Goal: Task Accomplishment & Management: Use online tool/utility

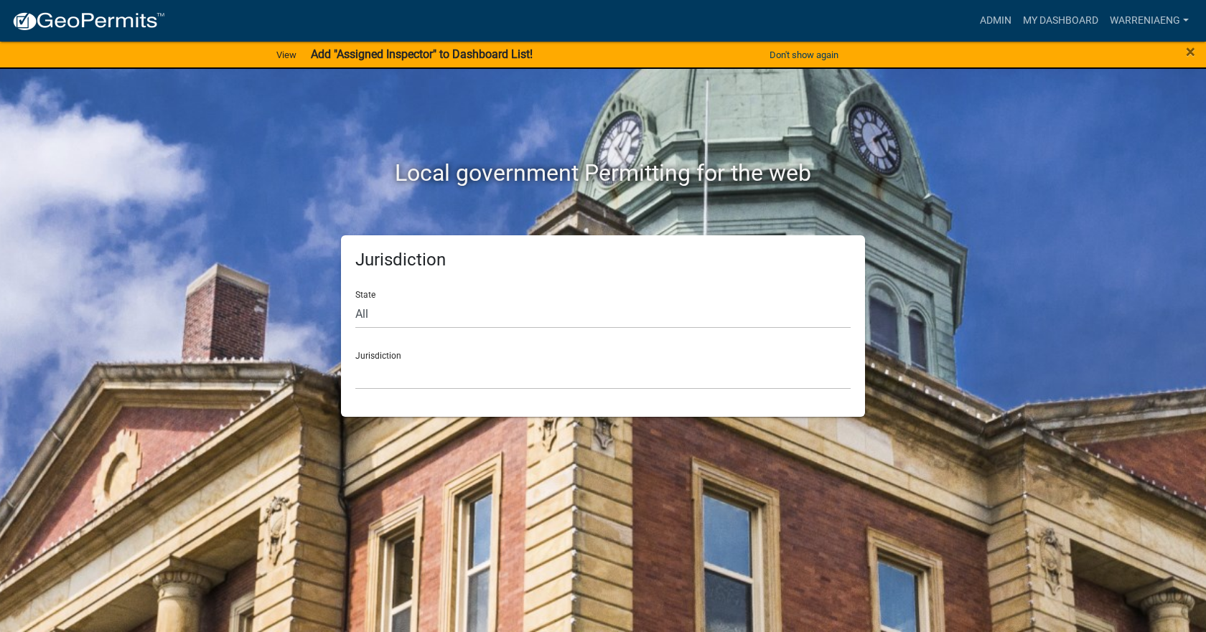
click at [1195, 53] on div "×" at bounding box center [1155, 55] width 100 height 30
click at [1193, 55] on span "×" at bounding box center [1190, 52] width 9 height 20
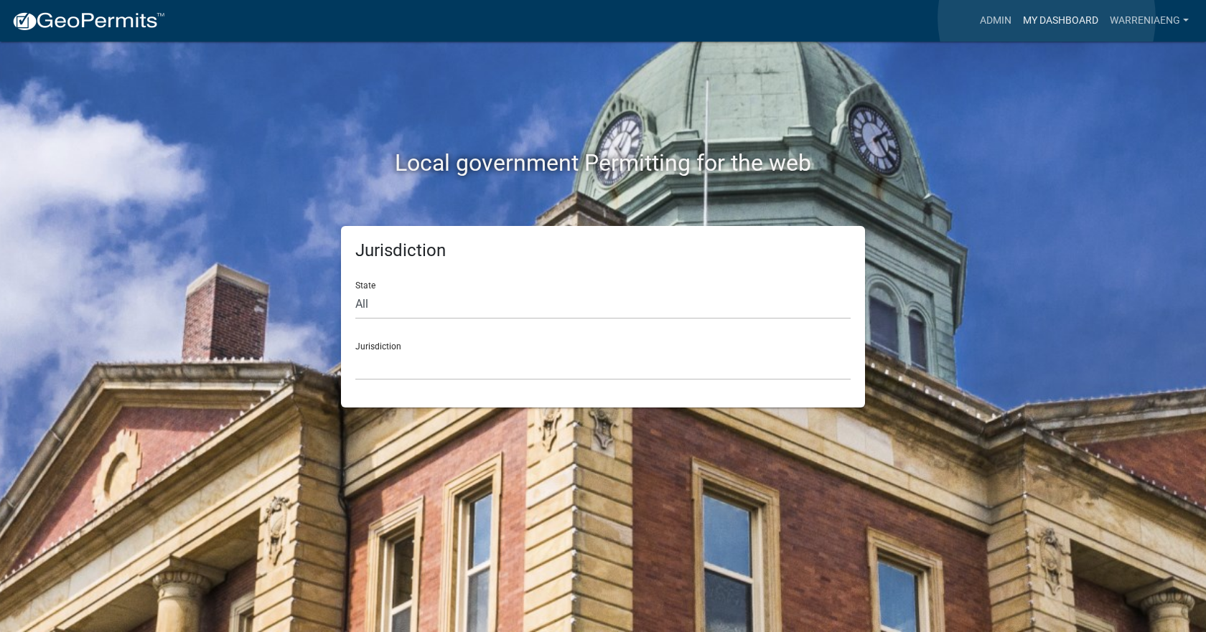
click at [1047, 18] on link "My Dashboard" at bounding box center [1060, 20] width 87 height 27
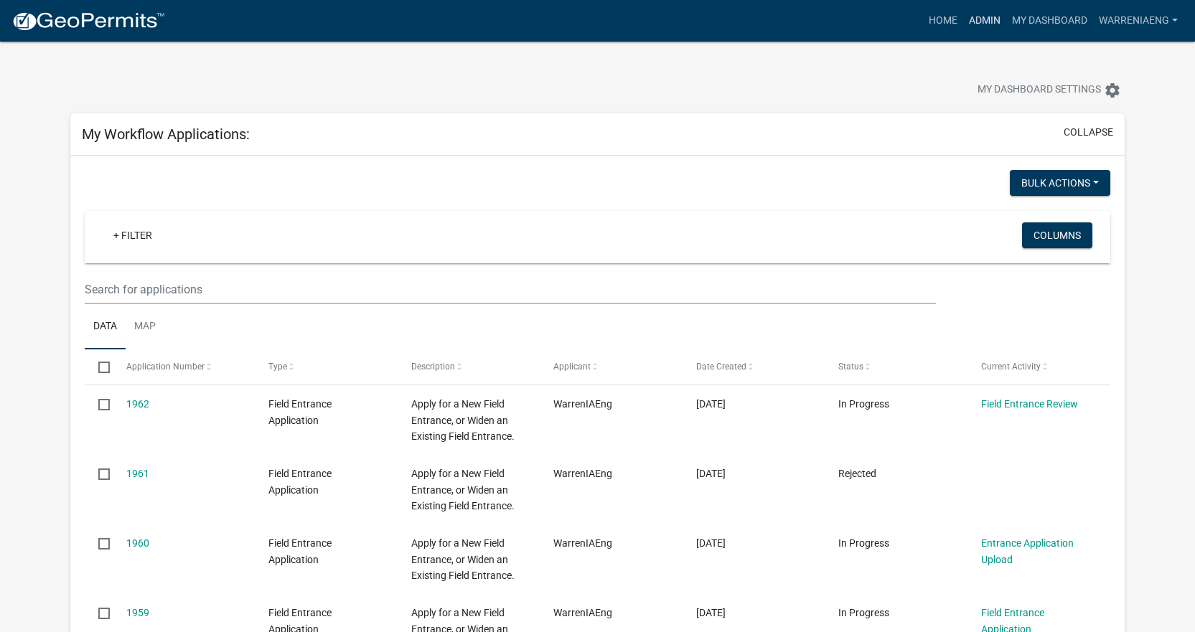
click at [980, 16] on link "Admin" at bounding box center [984, 20] width 43 height 27
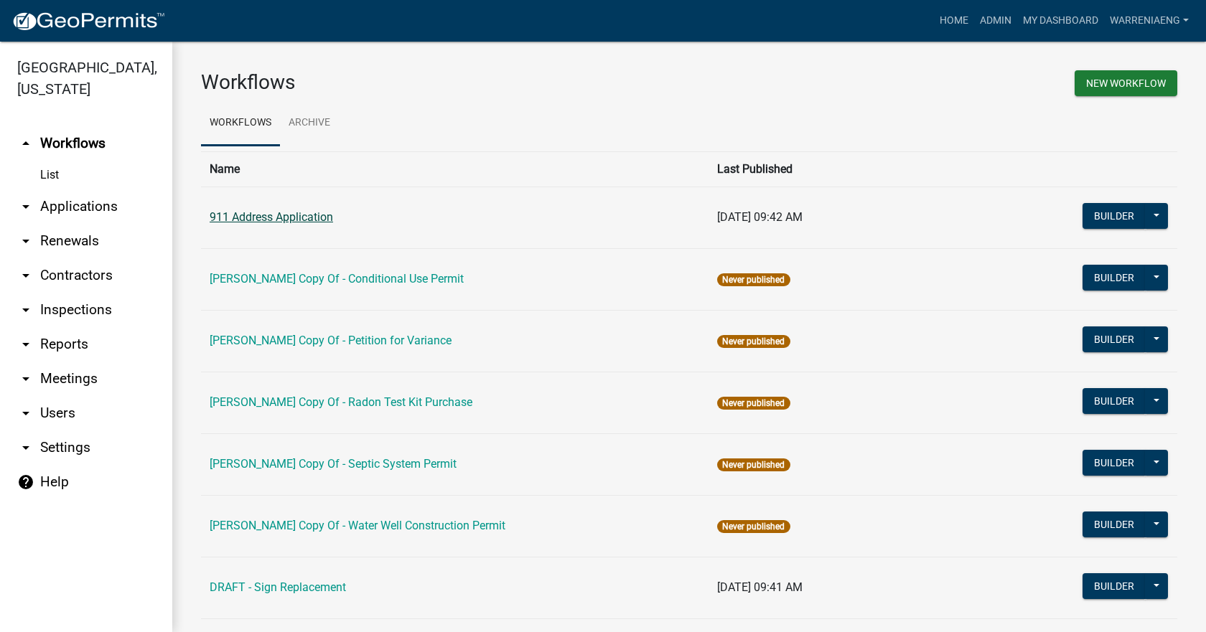
click at [303, 219] on link "911 Address Application" at bounding box center [271, 217] width 123 height 14
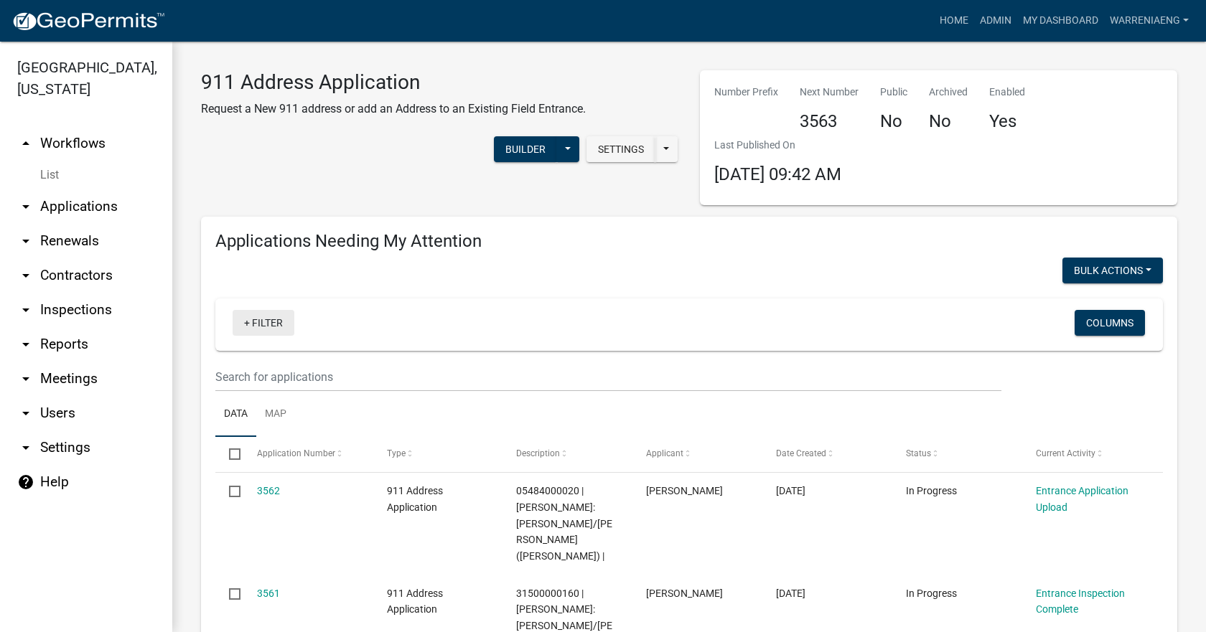
click at [266, 324] on link "+ Filter" at bounding box center [264, 323] width 62 height 26
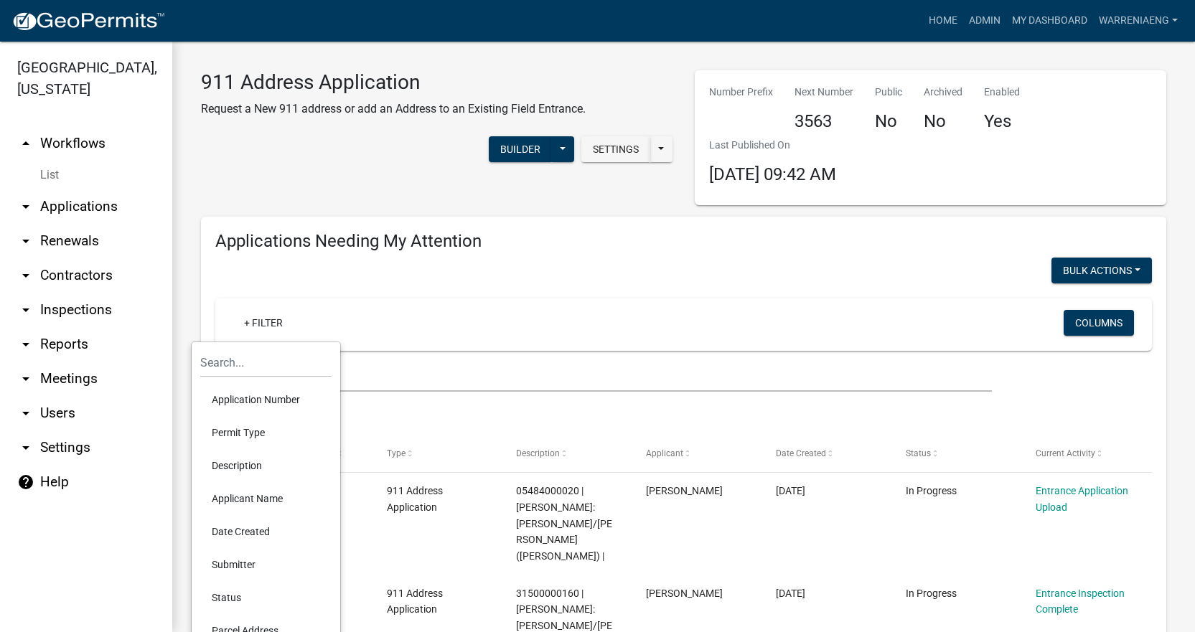
click at [271, 393] on li "Application Number" at bounding box center [265, 399] width 131 height 33
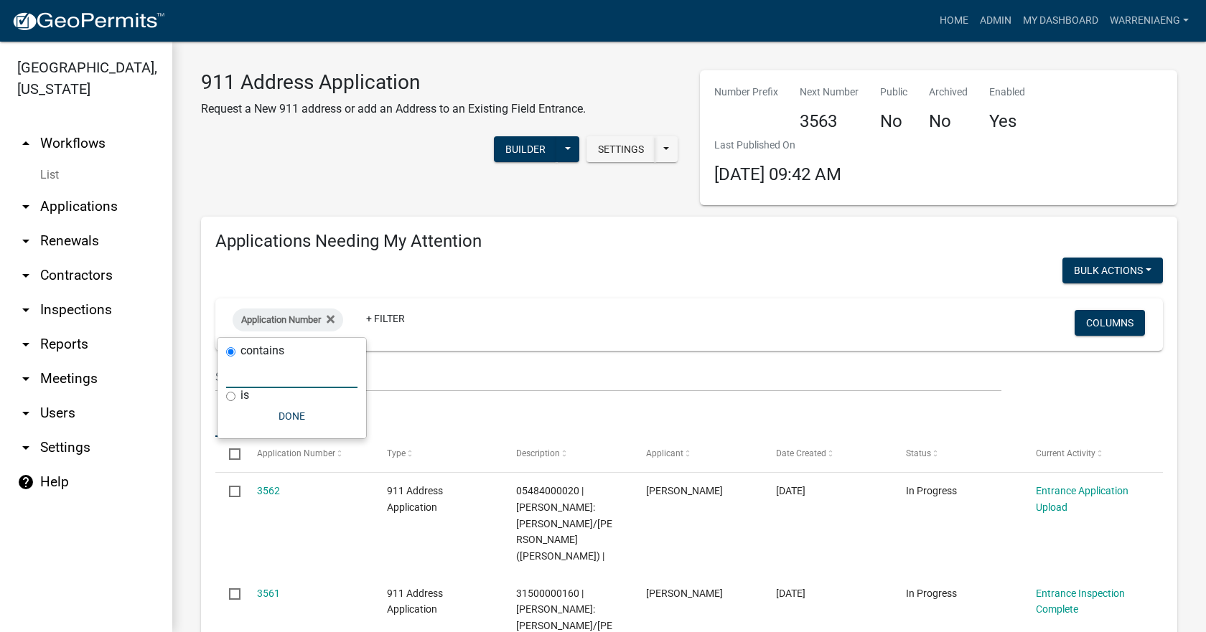
click at [276, 376] on input "text" at bounding box center [291, 373] width 131 height 29
type input "3478"
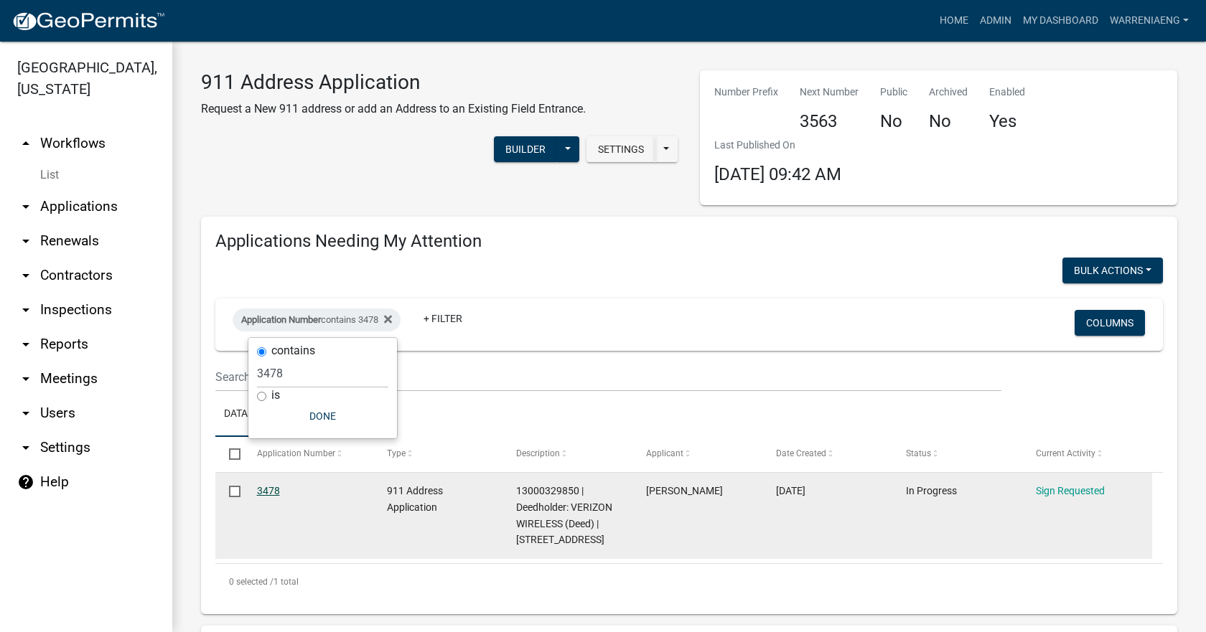
click at [266, 489] on link "3478" at bounding box center [268, 490] width 23 height 11
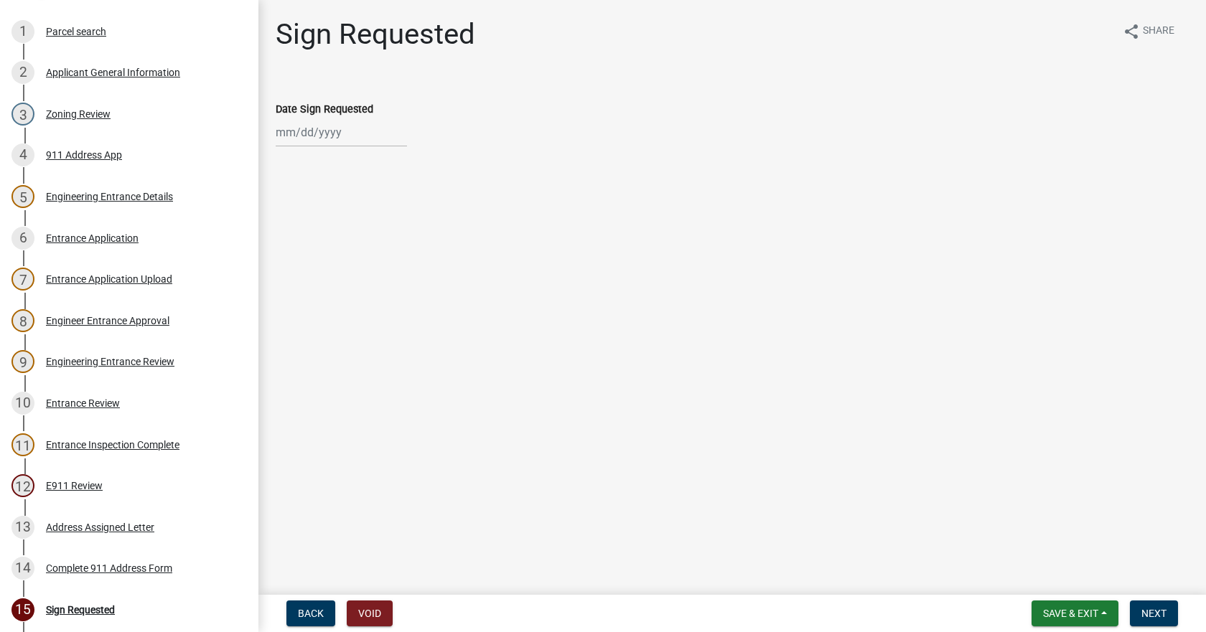
scroll to position [259, 0]
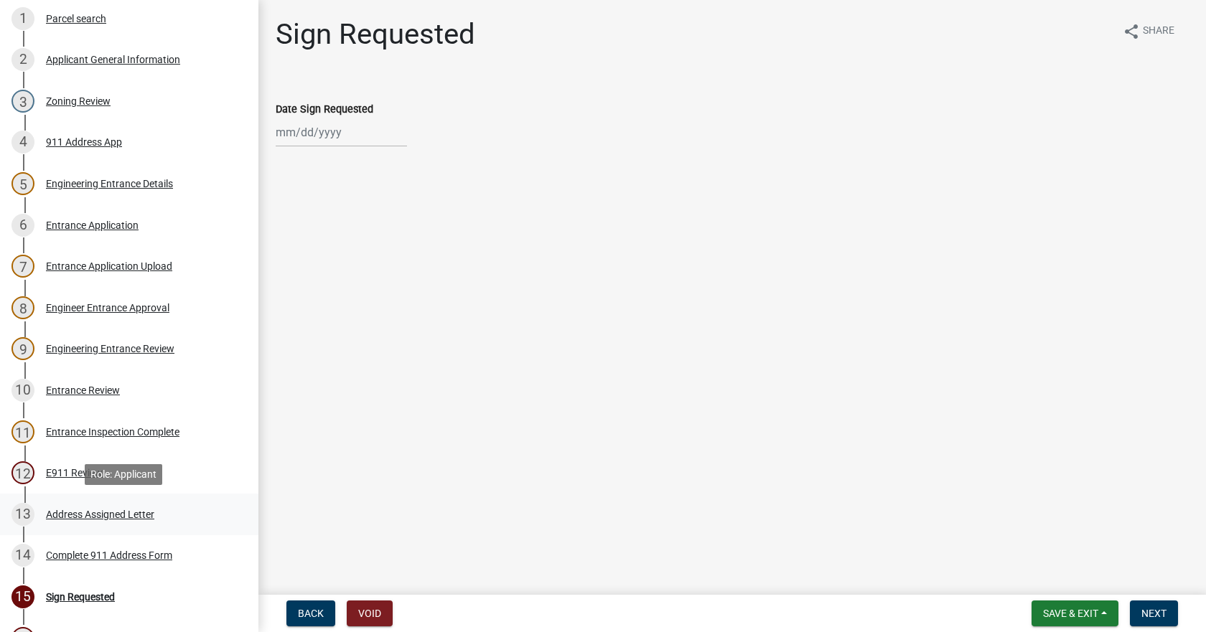
click at [99, 510] on div "Address Assigned Letter" at bounding box center [100, 515] width 108 height 10
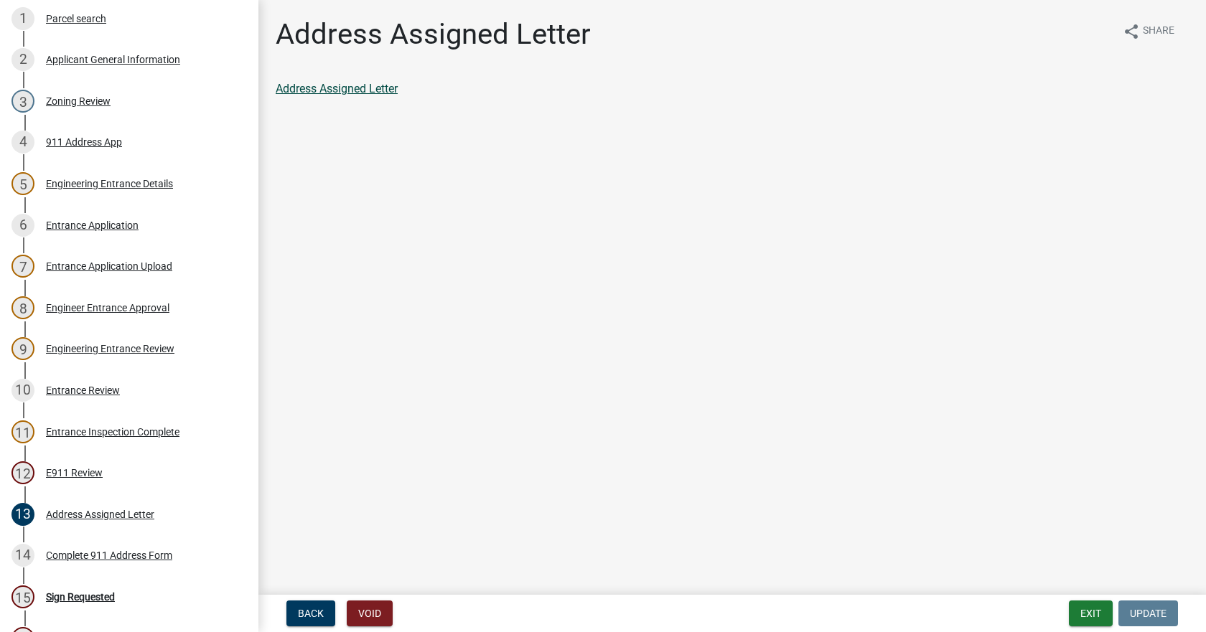
click at [353, 85] on link "Address Assigned Letter" at bounding box center [337, 89] width 122 height 14
